Goal: Task Accomplishment & Management: Manage account settings

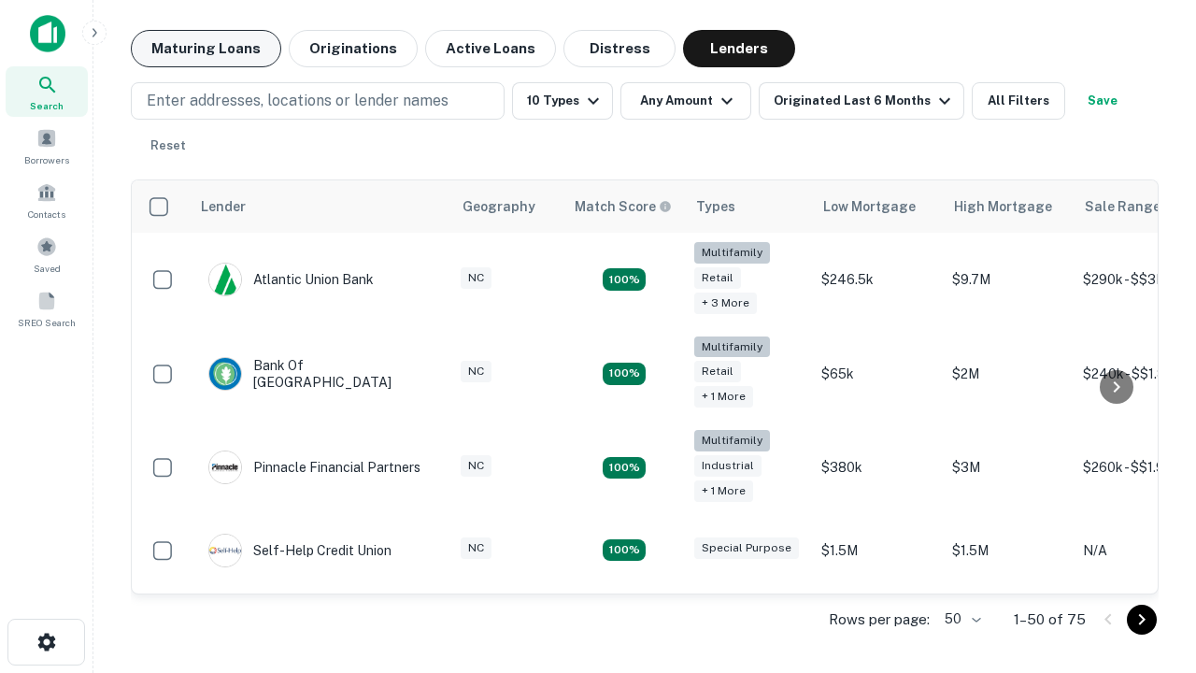
click at [206, 49] on button "Maturing Loans" at bounding box center [206, 48] width 150 height 37
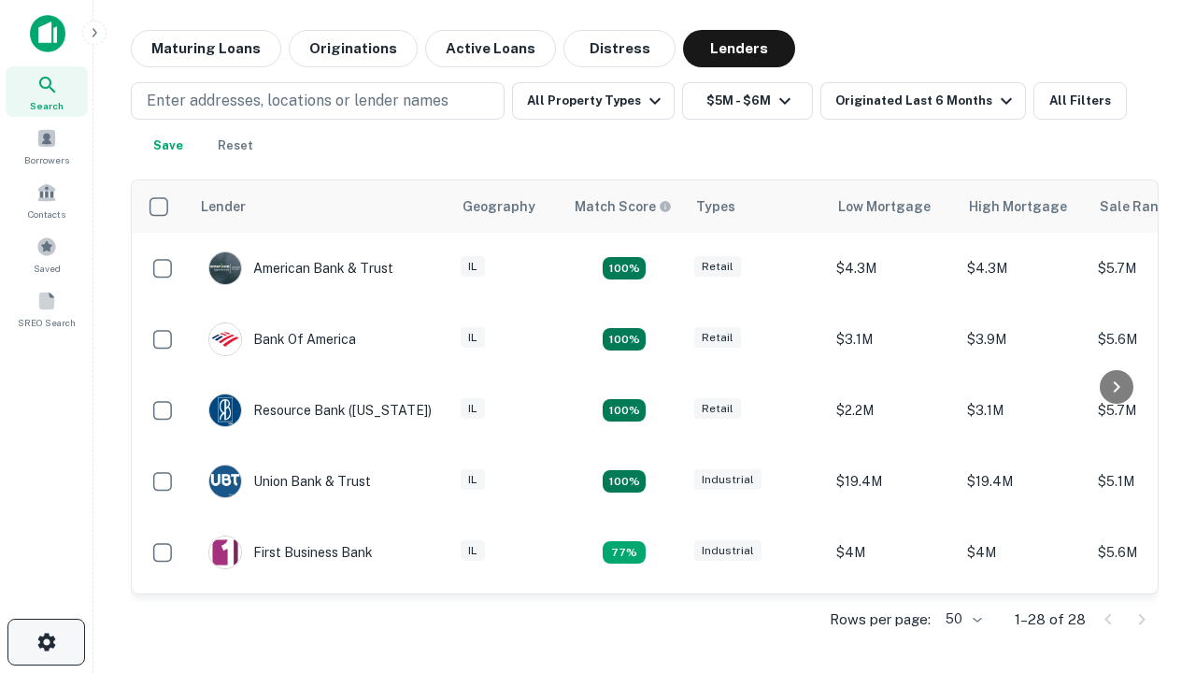
click at [46, 642] on icon "button" at bounding box center [47, 642] width 22 height 22
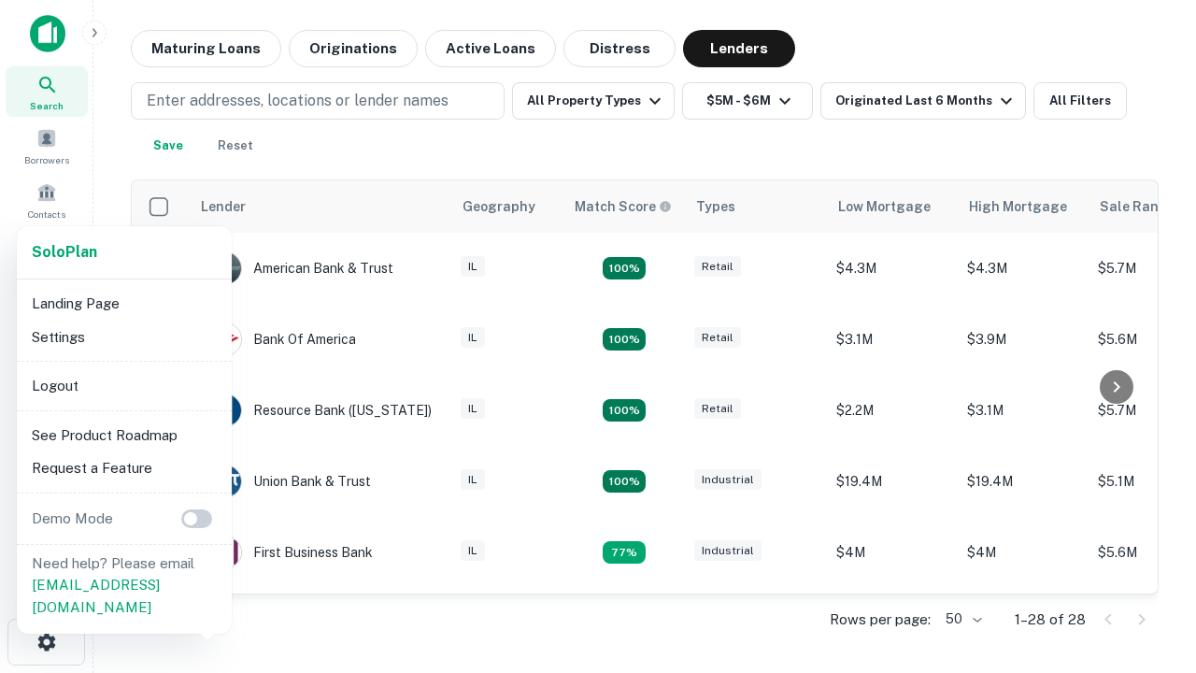
click at [123, 385] on li "Logout" at bounding box center [124, 386] width 200 height 34
